Goal: Task Accomplishment & Management: Use online tool/utility

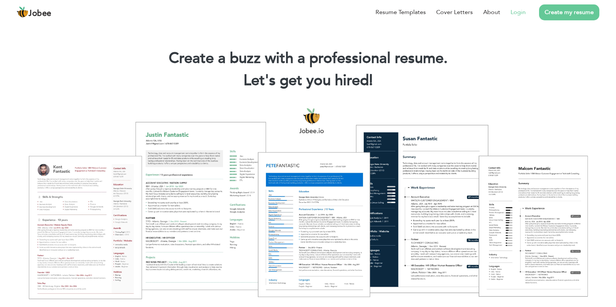
click at [520, 14] on link "Login" at bounding box center [518, 12] width 15 height 9
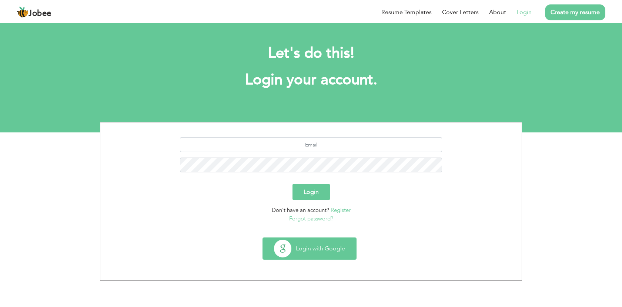
click at [318, 245] on button "Login with Google" at bounding box center [309, 248] width 93 height 21
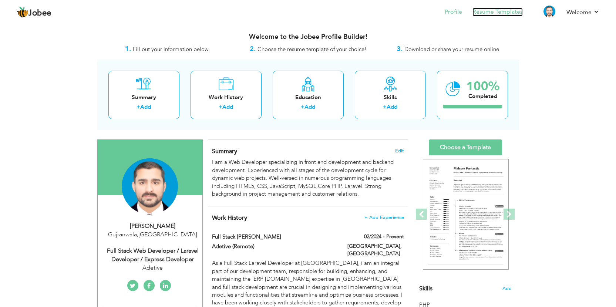
click at [487, 15] on link "Resume Templates" at bounding box center [498, 12] width 50 height 9
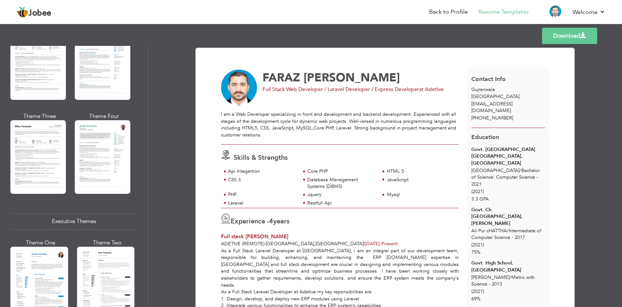
scroll to position [316, 0]
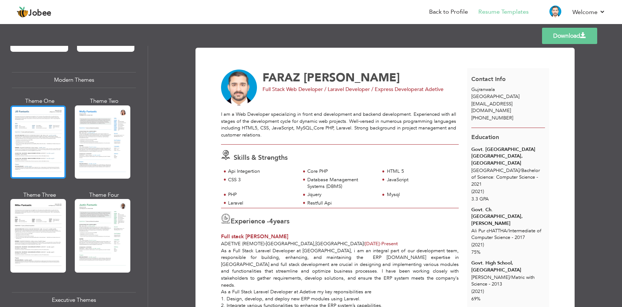
click at [32, 143] on div at bounding box center [38, 141] width 56 height 73
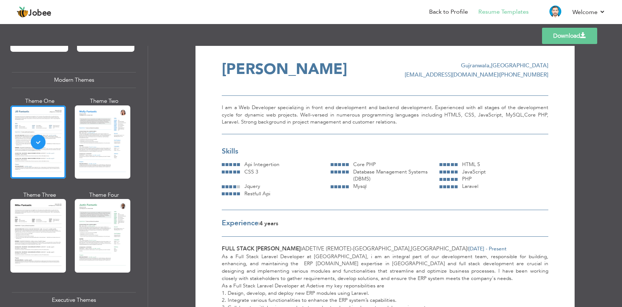
scroll to position [0, 0]
